Goal: Task Accomplishment & Management: Use online tool/utility

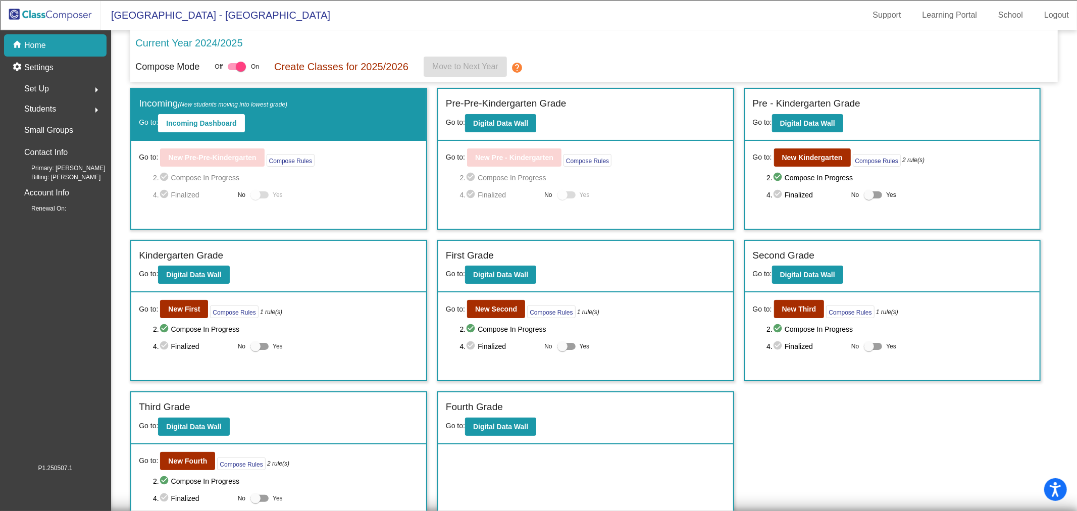
scroll to position [19, 0]
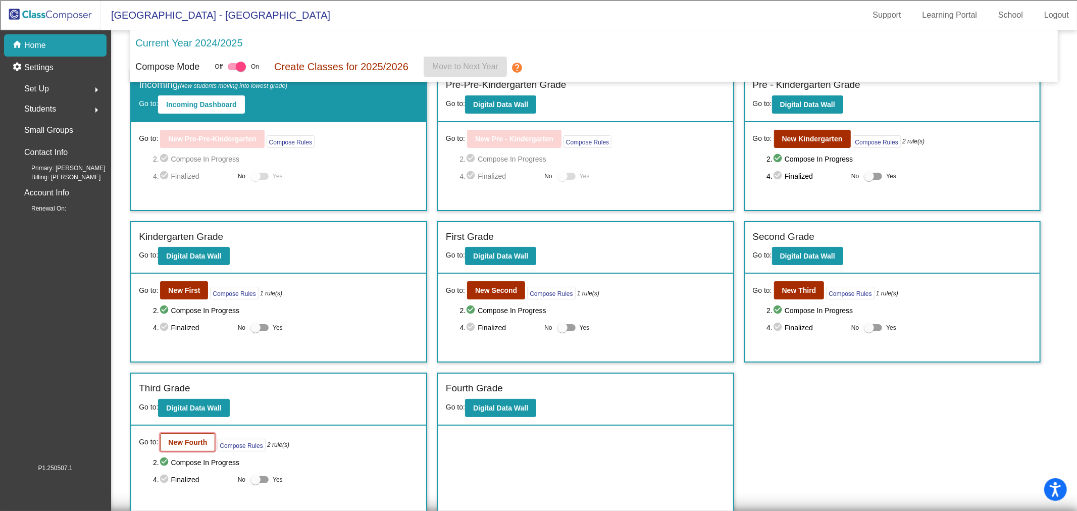
click at [193, 442] on b "New Fourth" at bounding box center [187, 442] width 39 height 8
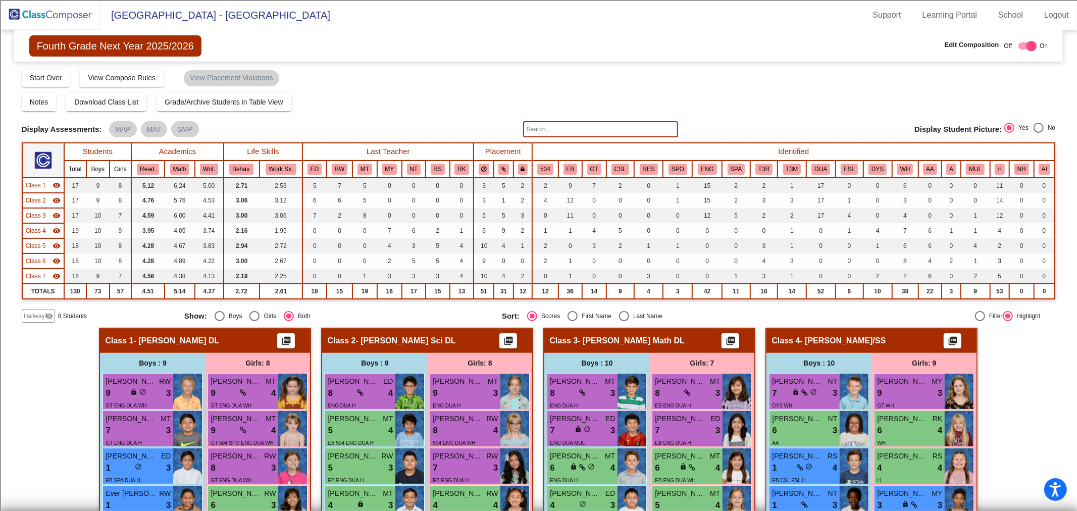
click at [37, 183] on span "Class 1" at bounding box center [36, 185] width 20 height 9
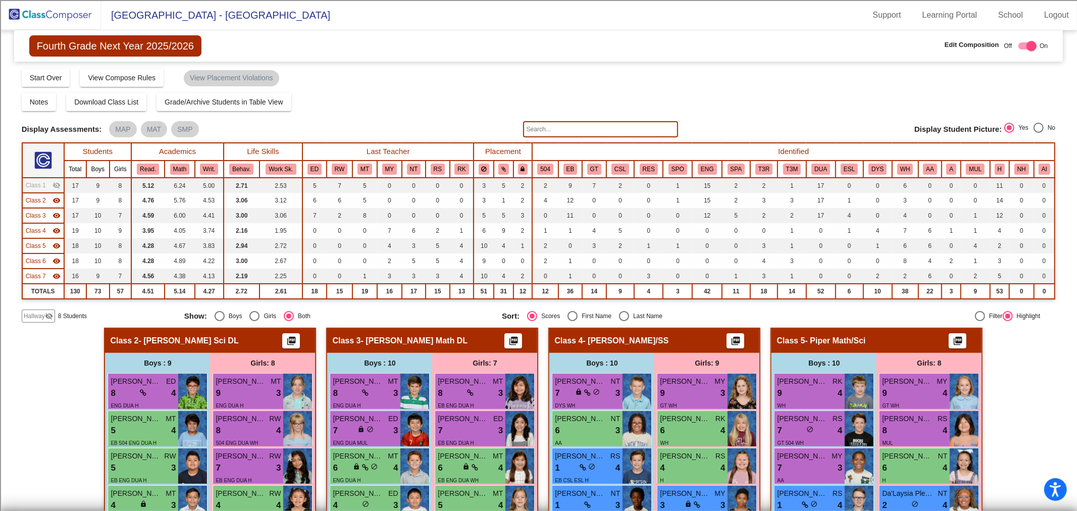
drag, startPoint x: 36, startPoint y: 199, endPoint x: 48, endPoint y: 199, distance: 12.1
click at [36, 199] on span "Class 2" at bounding box center [36, 200] width 20 height 9
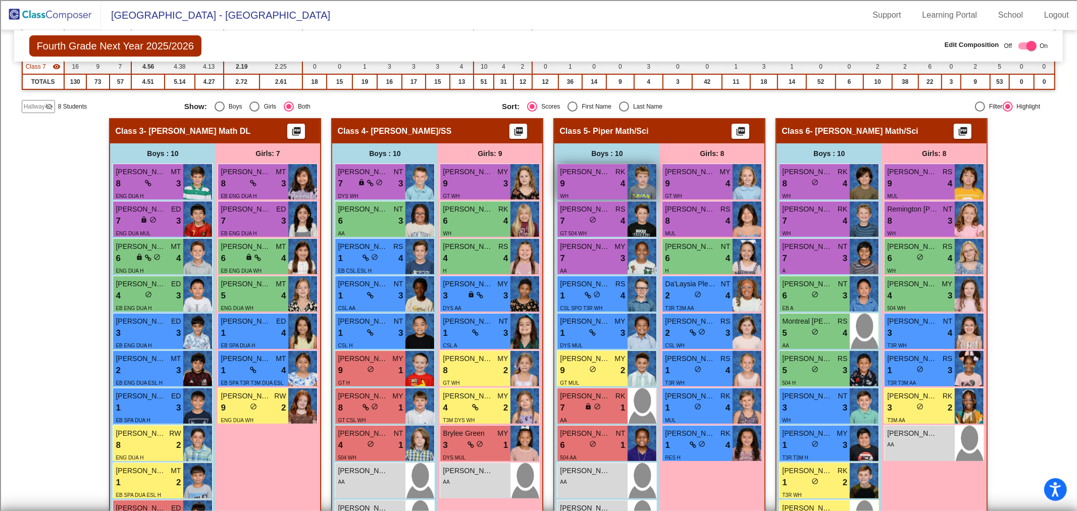
scroll to position [112, 0]
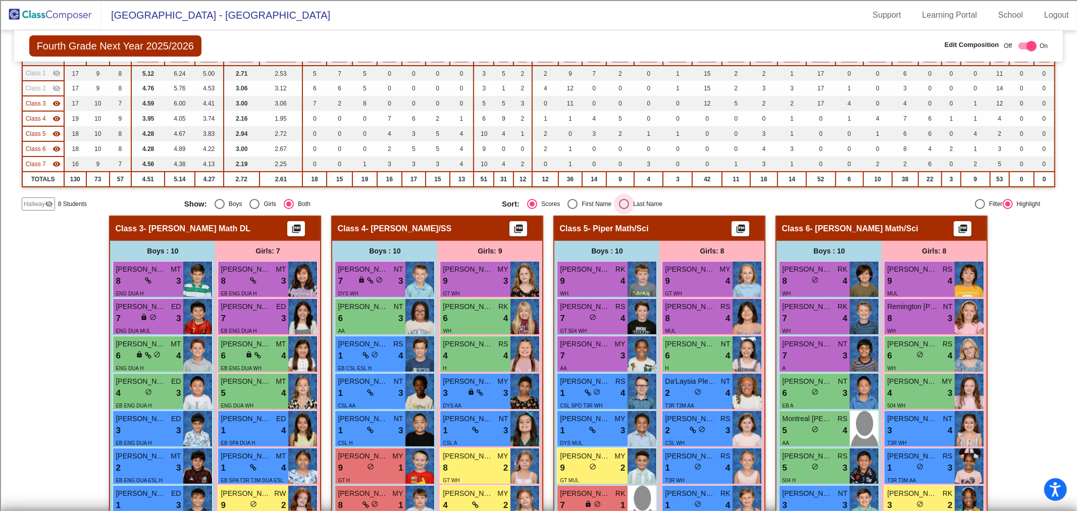
click at [621, 203] on div "Select an option" at bounding box center [624, 204] width 10 height 10
click at [623, 209] on input "Last Name" at bounding box center [623, 209] width 1 height 1
radio input "true"
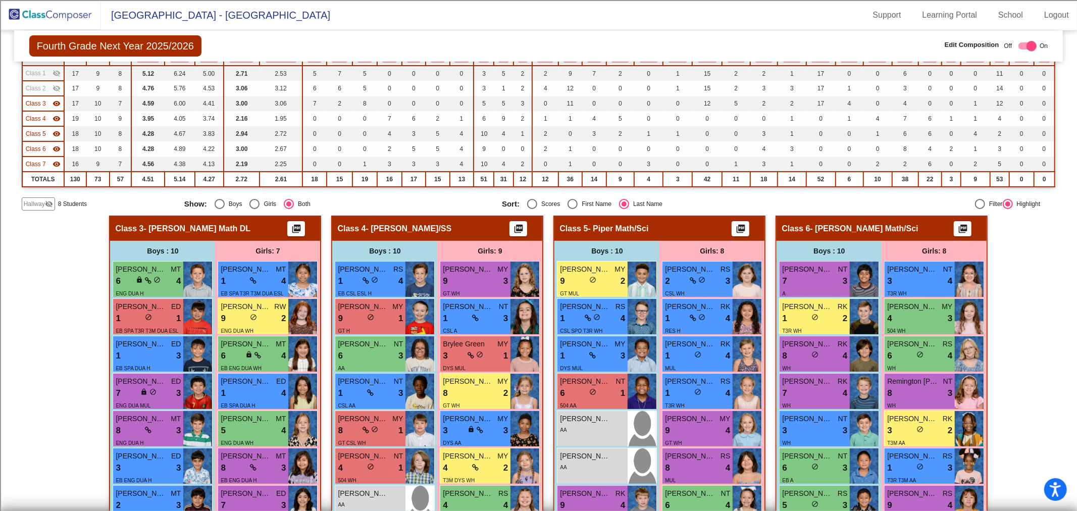
click at [36, 105] on span "Class 3" at bounding box center [36, 103] width 20 height 9
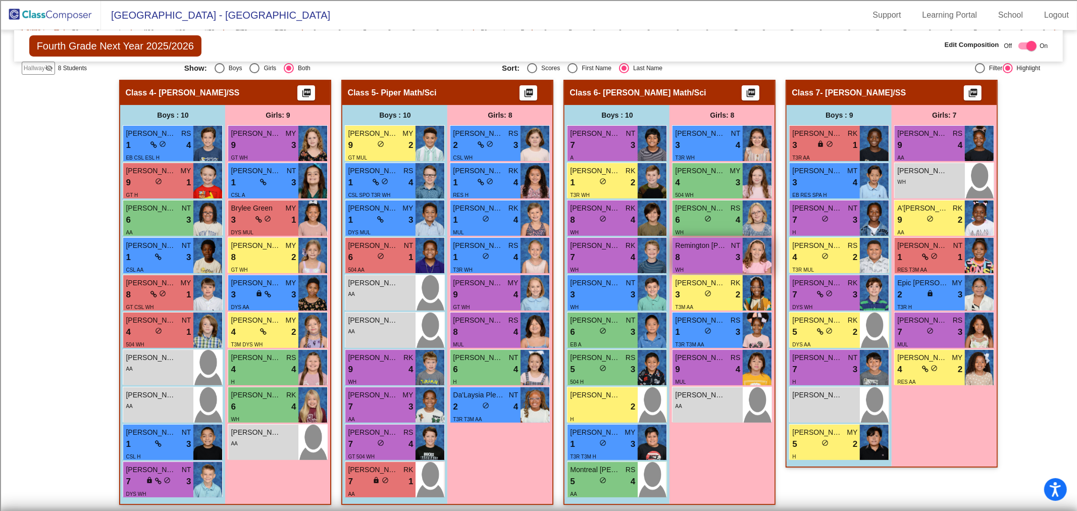
scroll to position [249, 0]
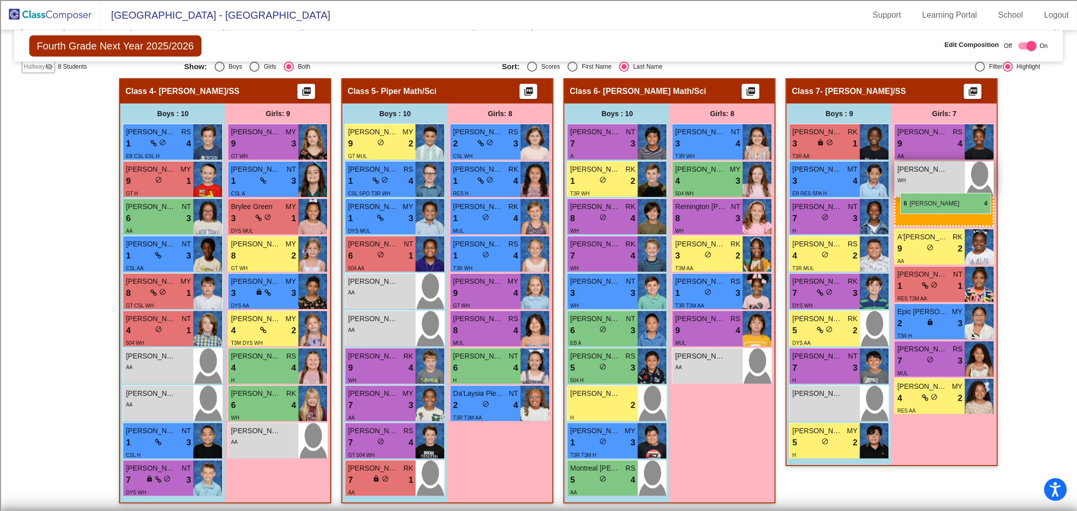
drag, startPoint x: 702, startPoint y: 213, endPoint x: 900, endPoint y: 193, distance: 198.9
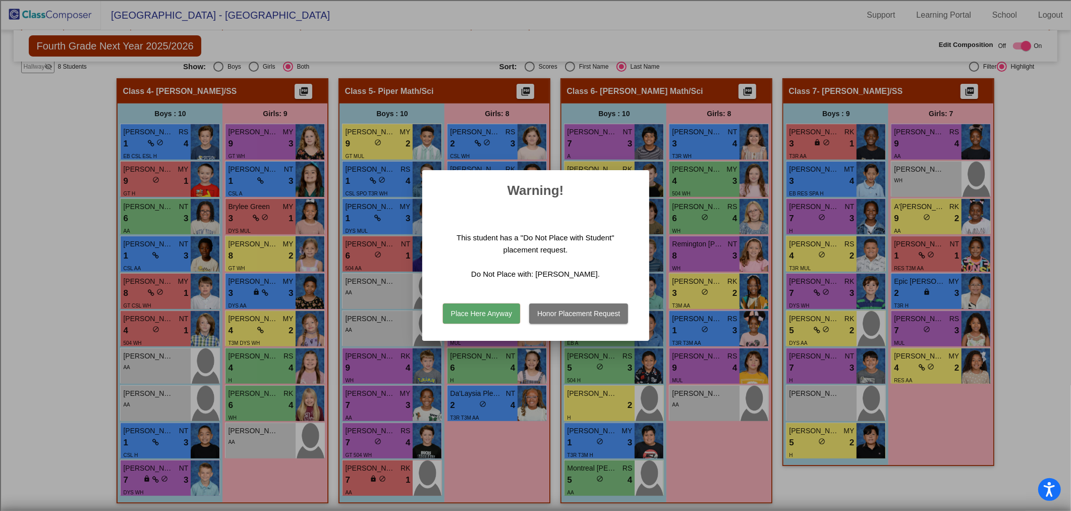
click at [599, 313] on button "Honor Placement Request" at bounding box center [578, 313] width 99 height 20
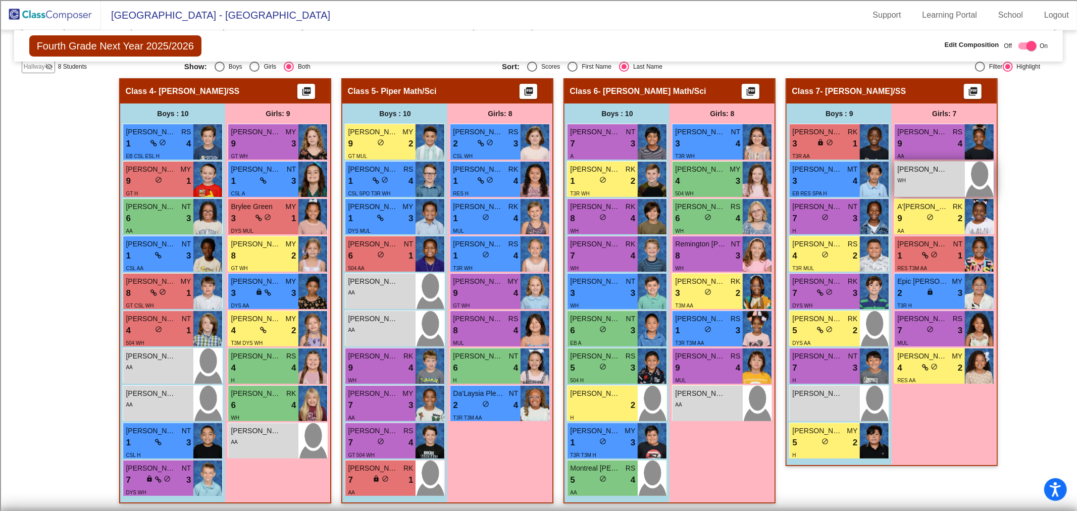
click at [930, 183] on div "WH" at bounding box center [929, 180] width 65 height 11
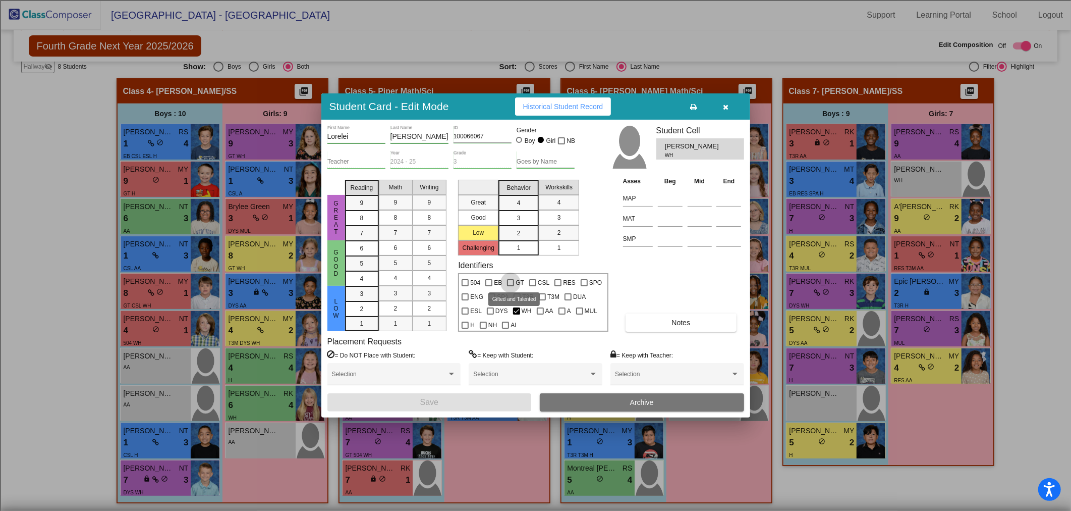
click at [509, 282] on div at bounding box center [510, 282] width 7 height 7
click at [510, 286] on input "GT" at bounding box center [510, 286] width 1 height 1
checkbox input "true"
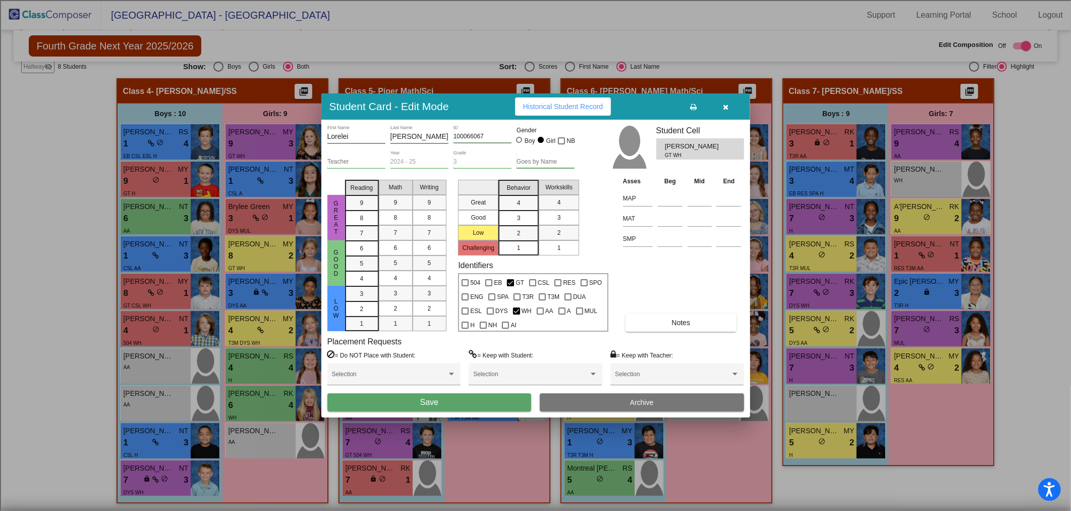
click at [471, 403] on button "Save" at bounding box center [430, 402] width 204 height 18
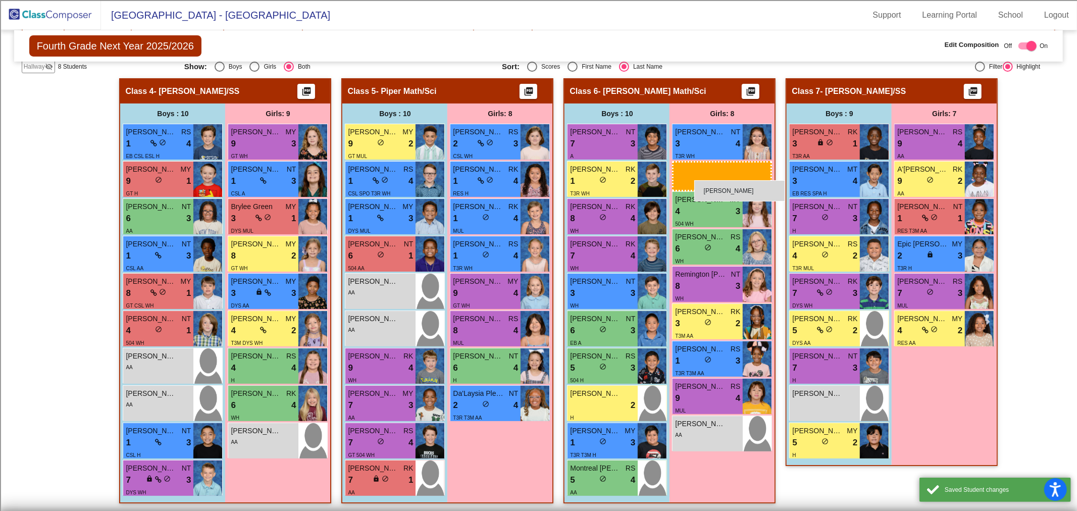
drag, startPoint x: 931, startPoint y: 174, endPoint x: 694, endPoint y: 180, distance: 237.3
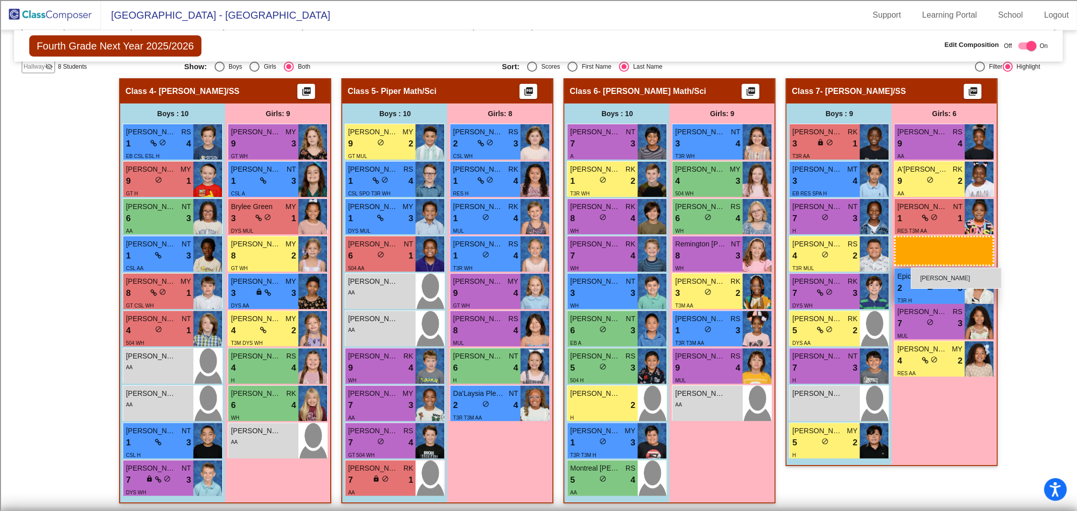
drag, startPoint x: 703, startPoint y: 294, endPoint x: 910, endPoint y: 267, distance: 209.7
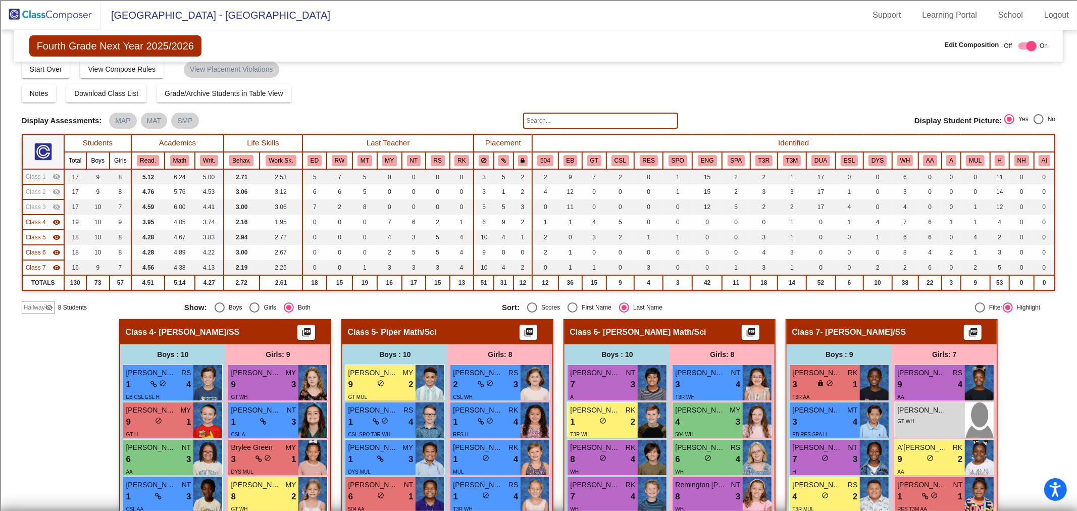
scroll to position [0, 0]
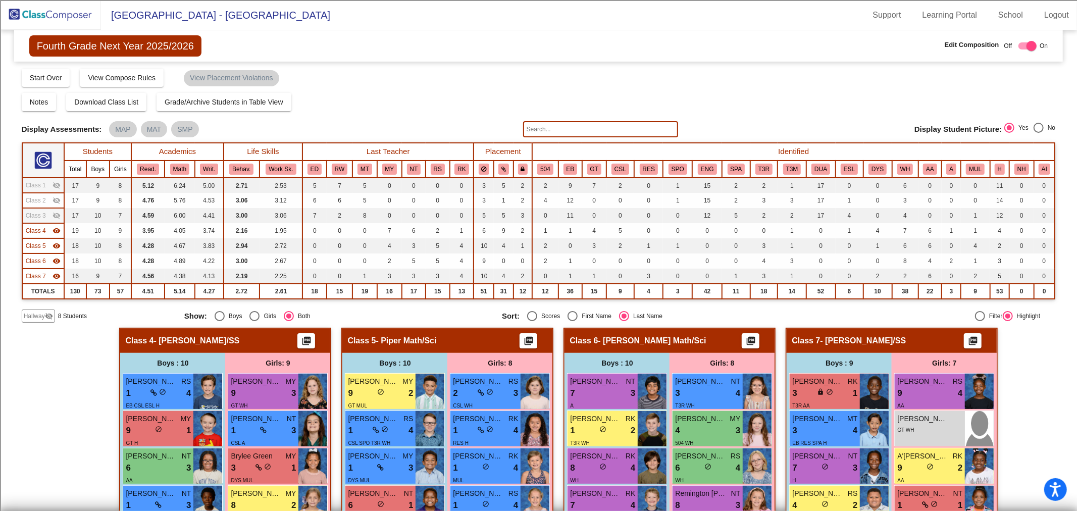
click at [38, 224] on td "Class 4 visibility" at bounding box center [43, 230] width 42 height 15
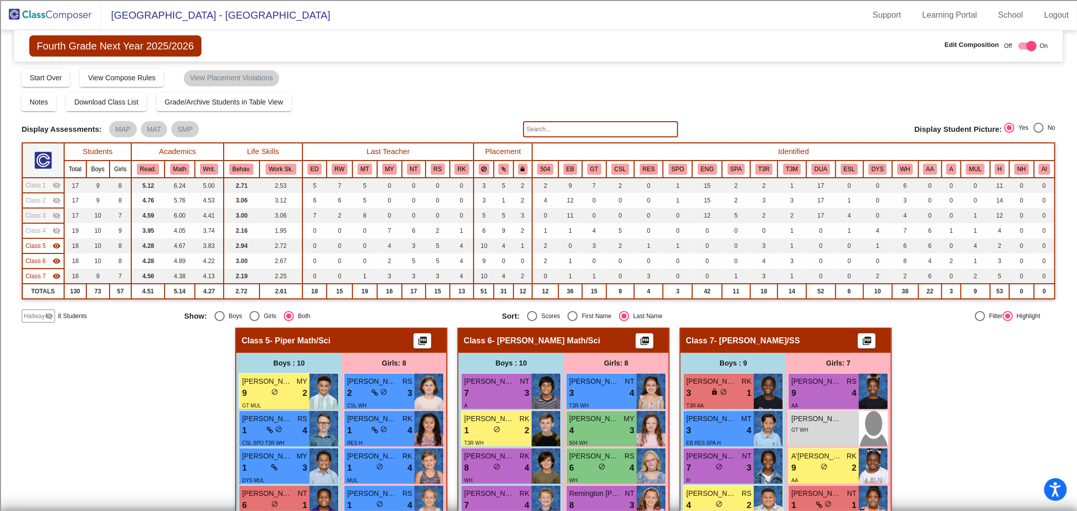
click at [41, 245] on span "Class 5" at bounding box center [36, 245] width 20 height 9
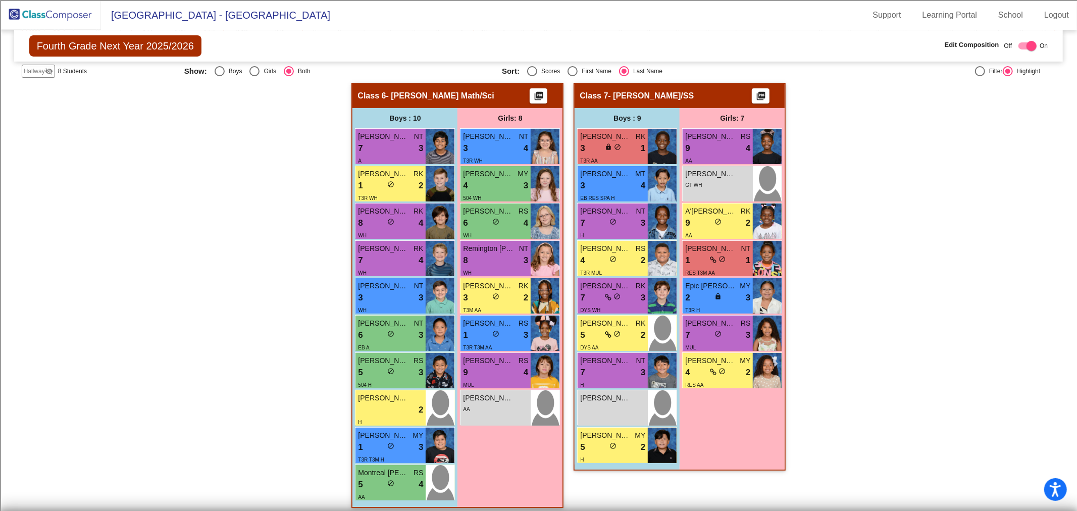
scroll to position [249, 0]
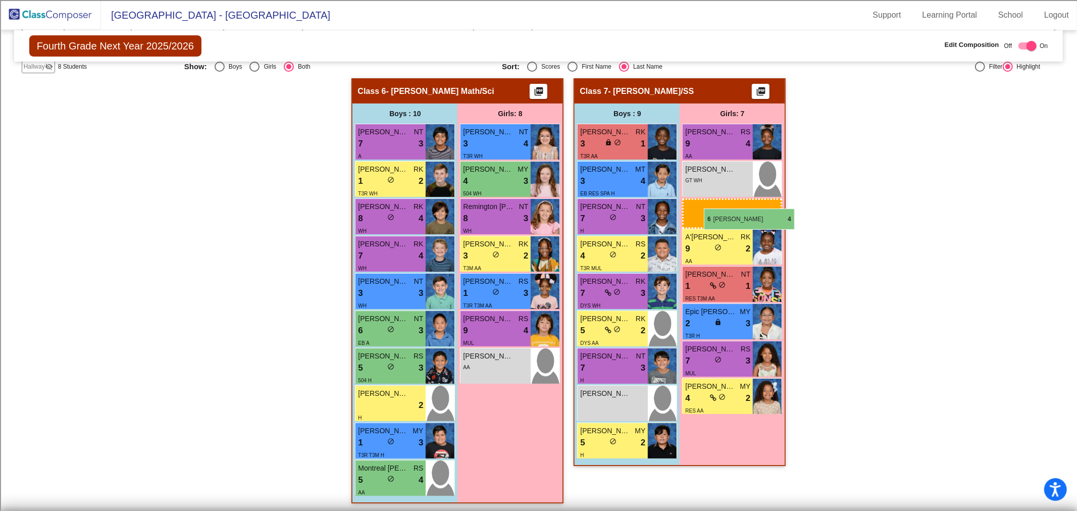
drag, startPoint x: 495, startPoint y: 209, endPoint x: 704, endPoint y: 208, distance: 208.9
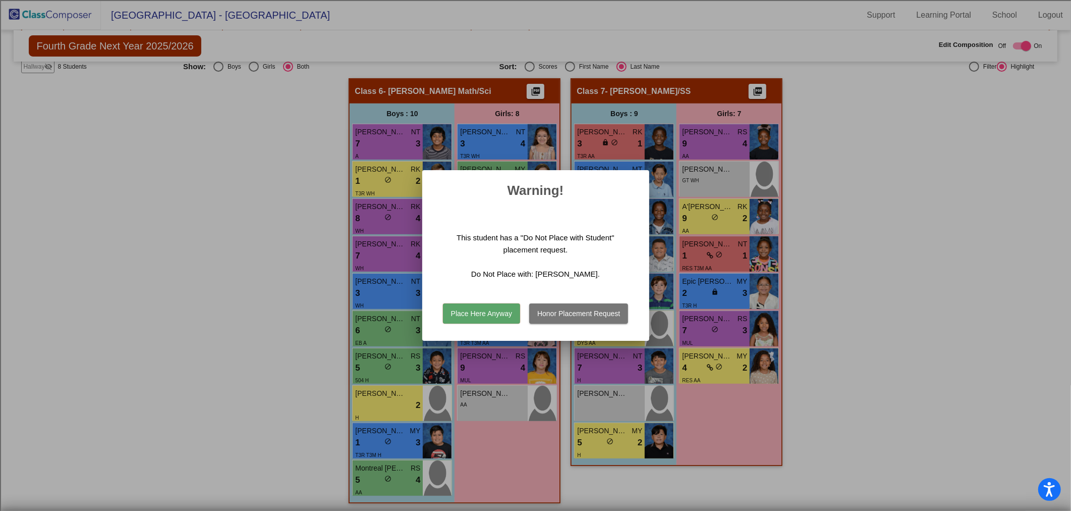
click at [574, 311] on button "Honor Placement Request" at bounding box center [578, 313] width 99 height 20
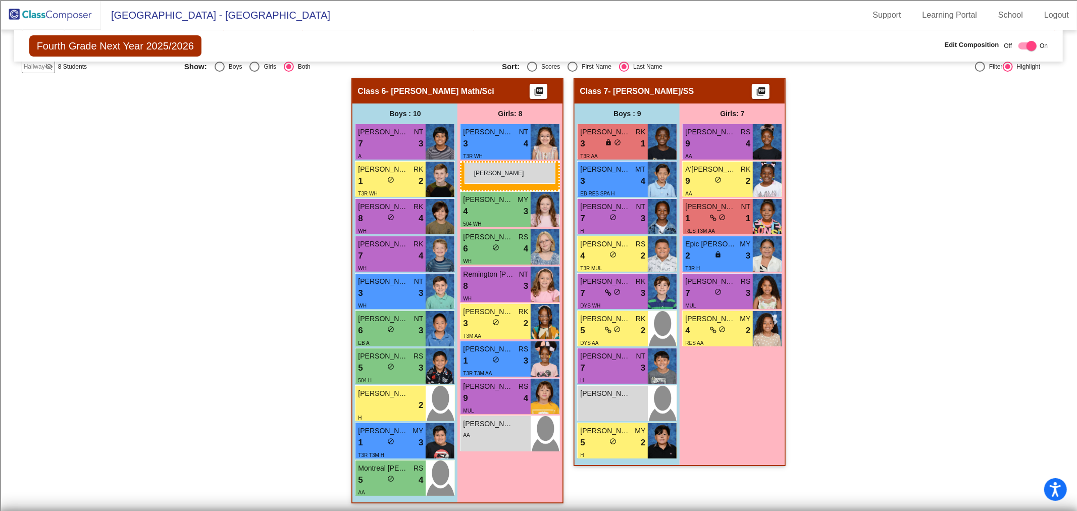
drag, startPoint x: 724, startPoint y: 180, endPoint x: 464, endPoint y: 163, distance: 260.5
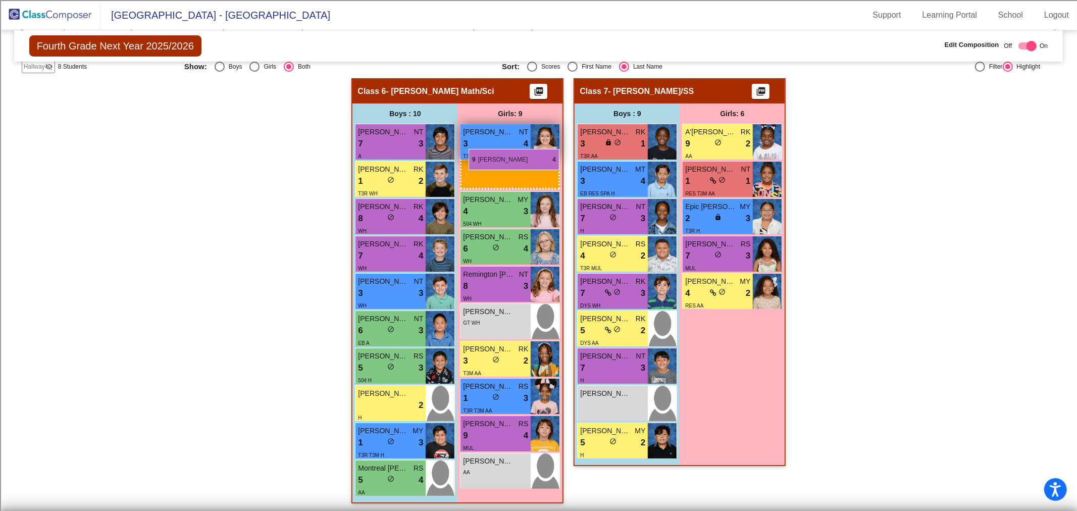
drag, startPoint x: 729, startPoint y: 144, endPoint x: 468, endPoint y: 149, distance: 261.0
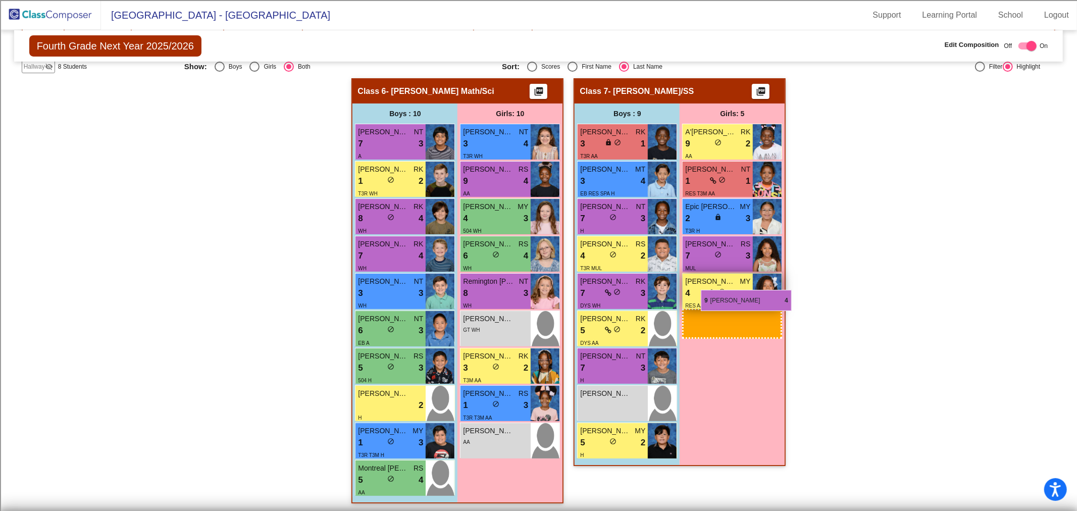
drag, startPoint x: 509, startPoint y: 442, endPoint x: 701, endPoint y: 290, distance: 244.7
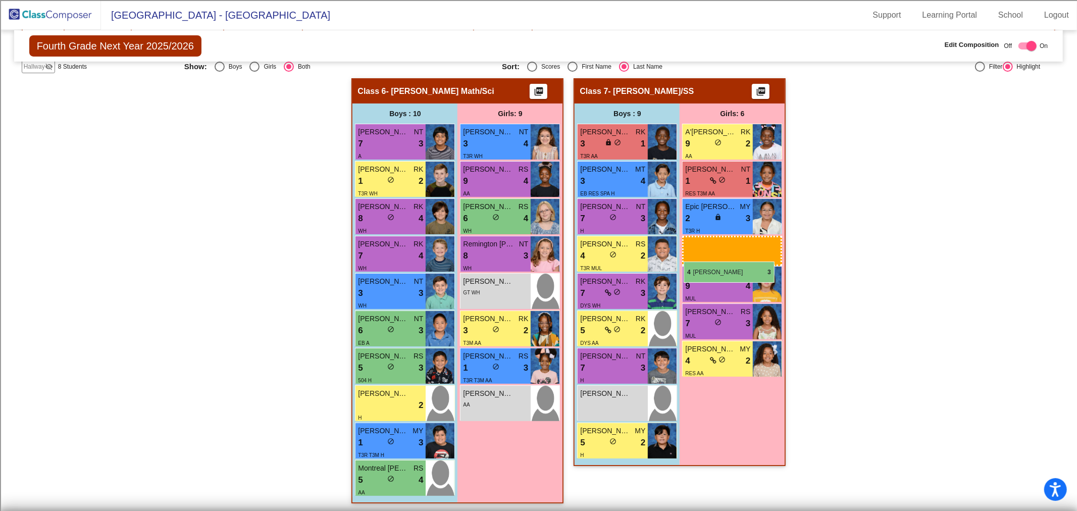
drag, startPoint x: 499, startPoint y: 224, endPoint x: 683, endPoint y: 261, distance: 188.6
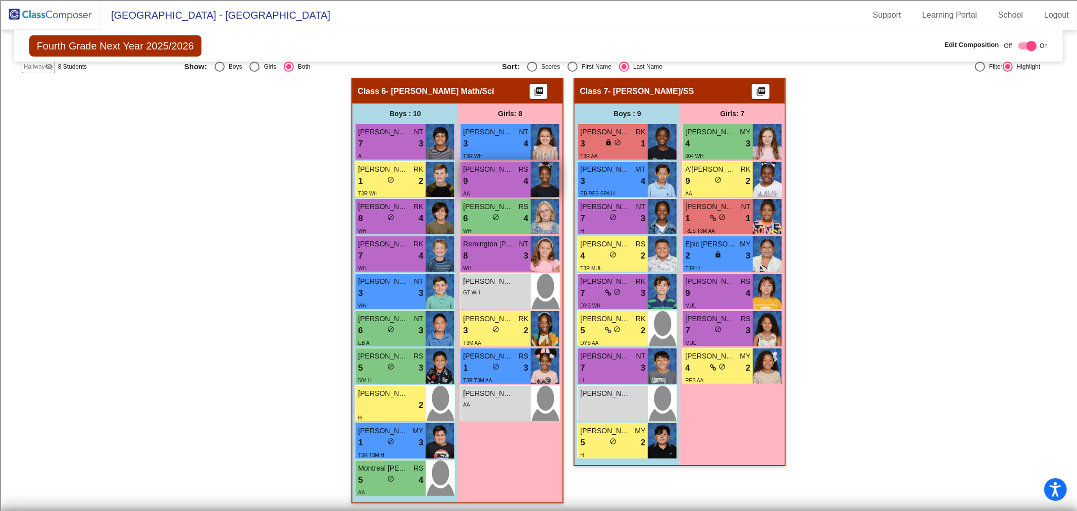
click at [501, 172] on div "[PERSON_NAME] RS 9 lock do_not_disturb_alt 4 AA" at bounding box center [495, 179] width 70 height 35
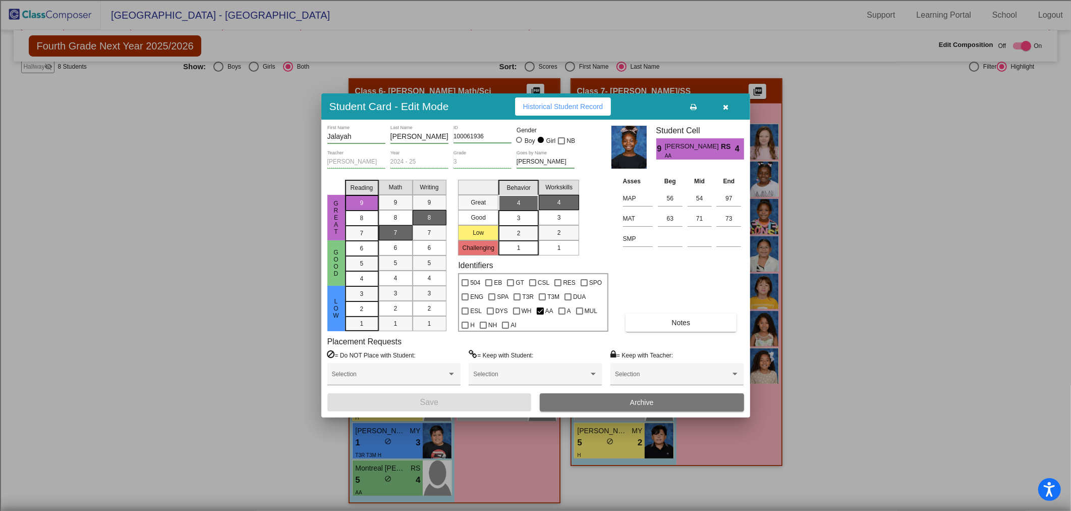
click at [956, 338] on div at bounding box center [535, 255] width 1071 height 511
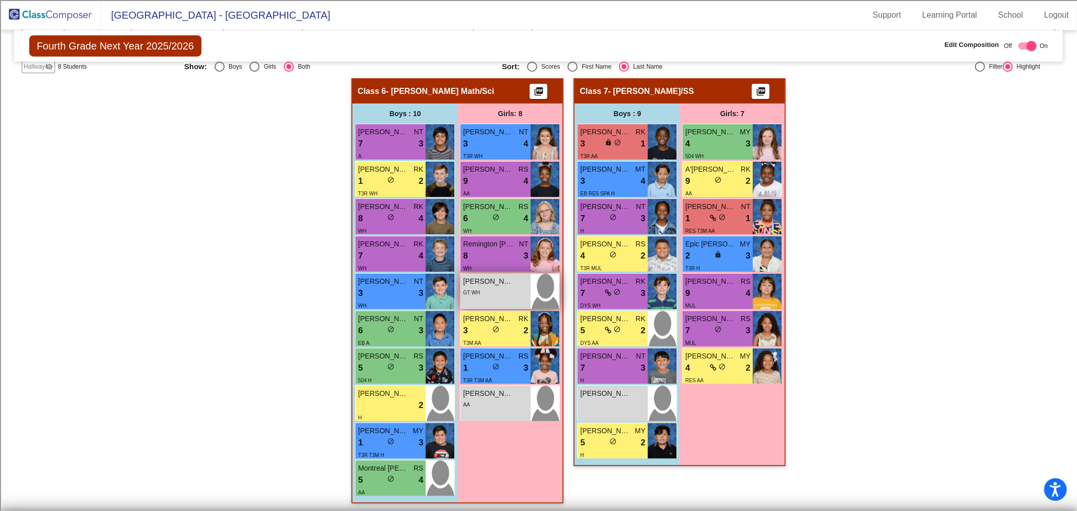
click at [467, 276] on span "[PERSON_NAME]" at bounding box center [488, 281] width 50 height 11
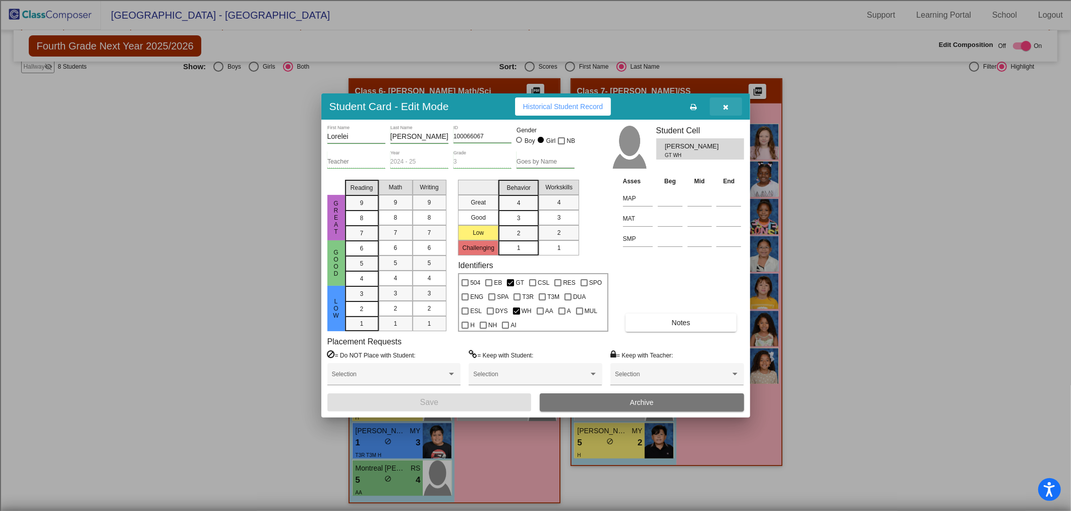
click at [723, 110] on icon "button" at bounding box center [726, 106] width 6 height 7
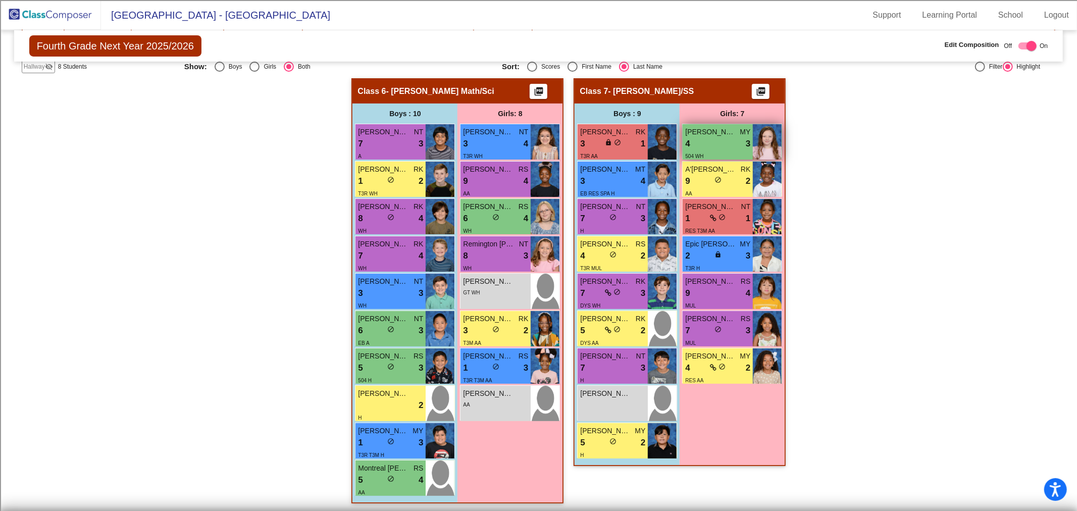
click at [722, 134] on span "[PERSON_NAME]" at bounding box center [710, 132] width 50 height 11
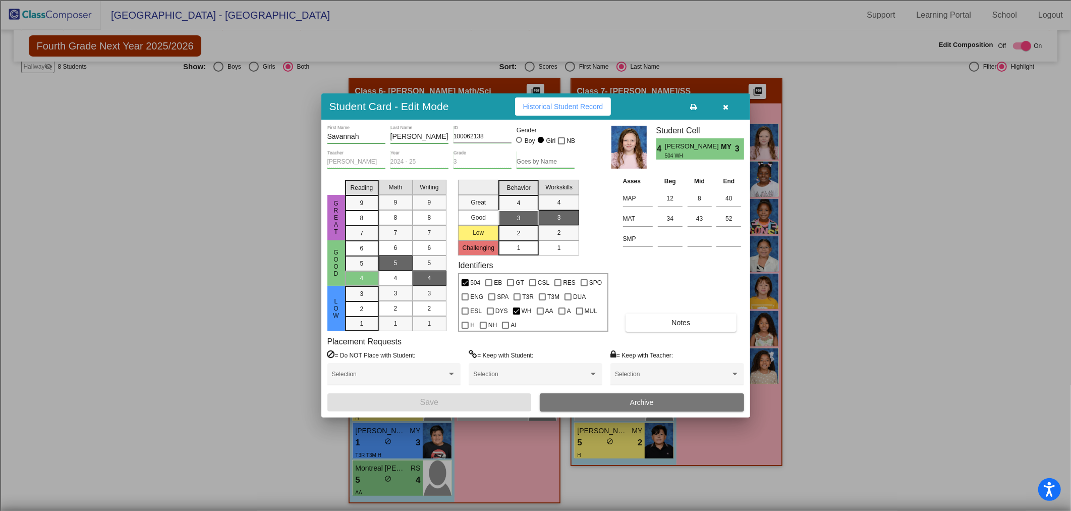
click at [729, 112] on button "button" at bounding box center [726, 106] width 32 height 18
